Goal: Task Accomplishment & Management: Use online tool/utility

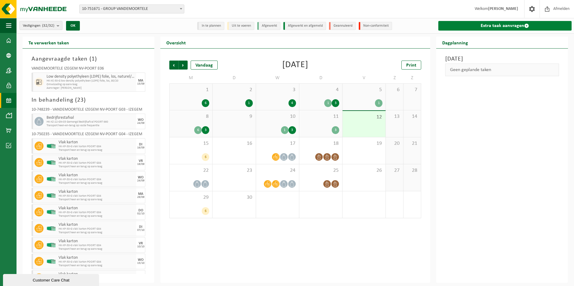
click at [527, 26] on span at bounding box center [526, 25] width 5 height 5
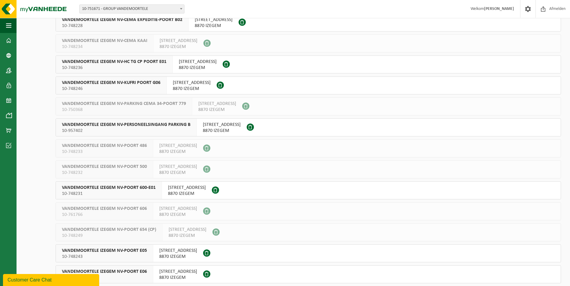
scroll to position [180, 0]
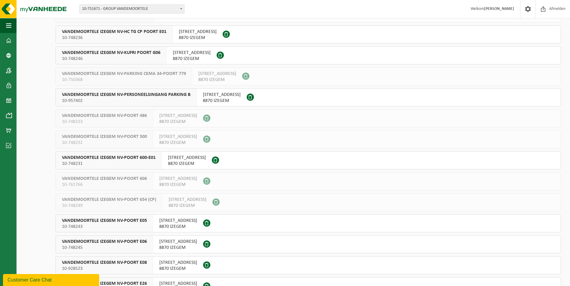
click at [138, 220] on span "VANDEMOORTELE IZEGEM NV-POORT E05" at bounding box center [104, 221] width 85 height 6
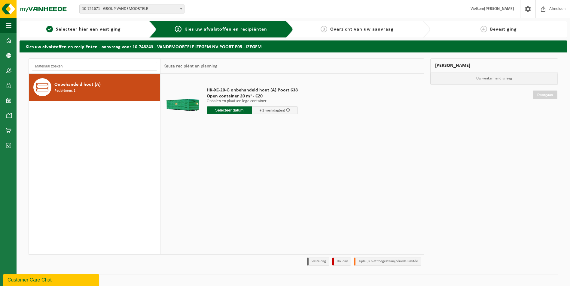
click at [226, 109] on input "text" at bounding box center [230, 111] width 46 height 8
click at [213, 164] on div "1 2 3 4 5 6 7 8 9 10 11 12 13 14 15 16 17 18 19 20 21 22 23 24 25 26 27 28 29 3…" at bounding box center [244, 164] width 74 height 48
click at [258, 151] on div "1 2 3 4 5 6 7 8 9 10 11 12 13 14 15 16 17 18 19 20 21 22 23 24 25 26 27 28 29 3…" at bounding box center [244, 164] width 74 height 48
click at [221, 162] on div "16" at bounding box center [222, 164] width 11 height 10
type input "Van [DATE]"
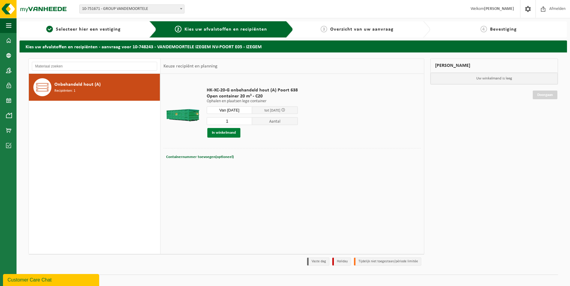
click at [234, 133] on button "In winkelmand" at bounding box center [223, 133] width 33 height 10
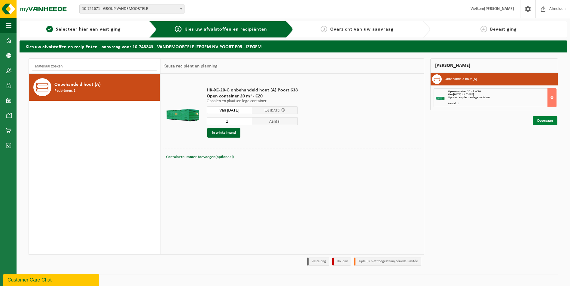
click at [548, 122] on link "Doorgaan" at bounding box center [544, 120] width 25 height 9
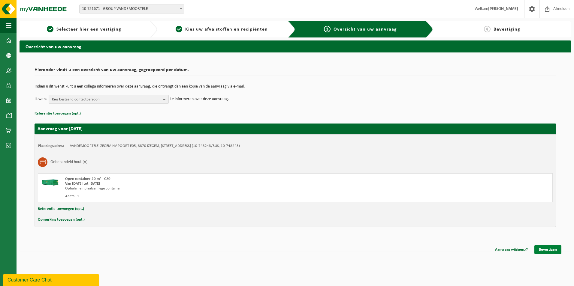
click at [547, 250] on link "Bevestigen" at bounding box center [547, 250] width 27 height 9
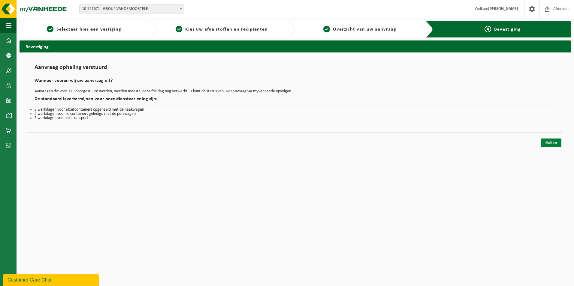
click at [558, 145] on link "Sluiten" at bounding box center [551, 143] width 20 height 9
